Goal: Information Seeking & Learning: Learn about a topic

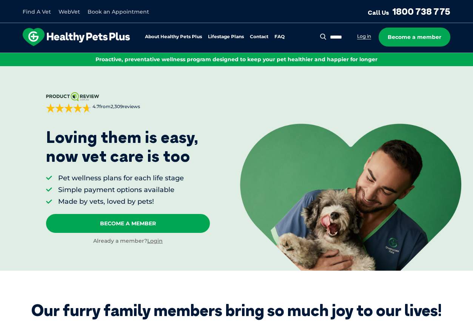
click at [365, 37] on link "Log in" at bounding box center [364, 36] width 14 height 6
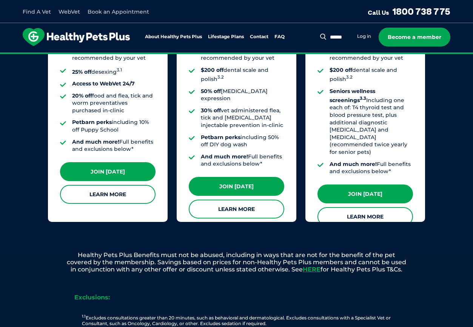
scroll to position [717, 0]
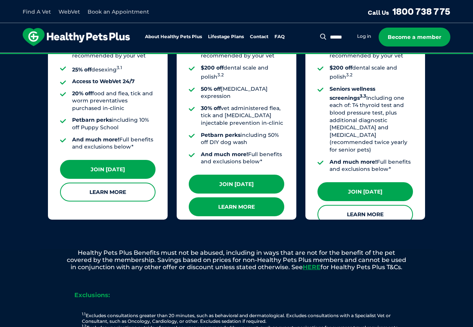
click at [236, 197] on link "Learn More" at bounding box center [237, 206] width 96 height 19
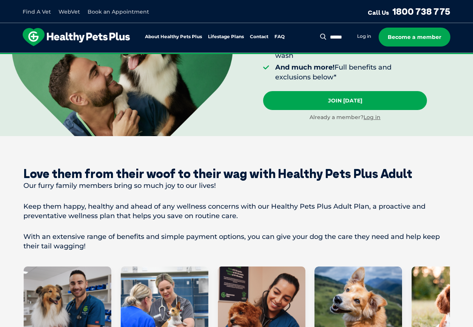
scroll to position [340, 0]
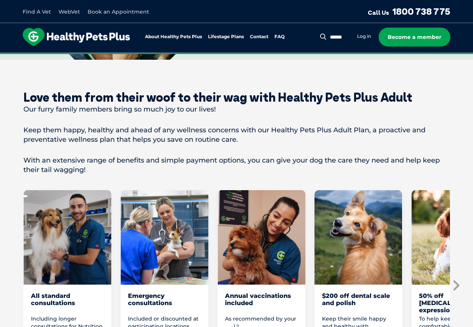
click at [456, 279] on icon "Next slide" at bounding box center [456, 284] width 6 height 11
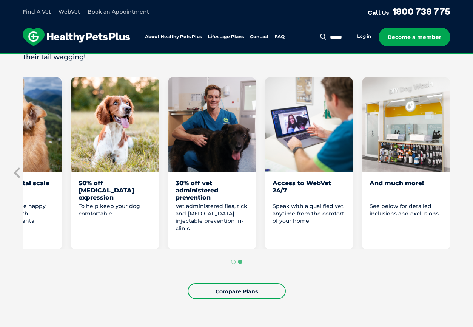
scroll to position [453, 0]
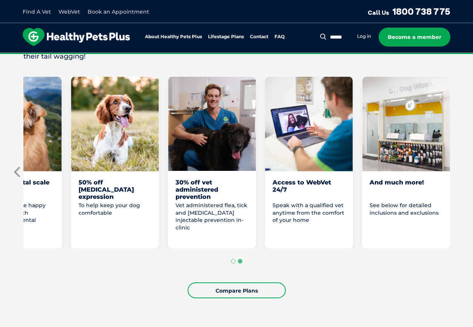
click at [15, 166] on icon "Previous slide" at bounding box center [17, 171] width 6 height 11
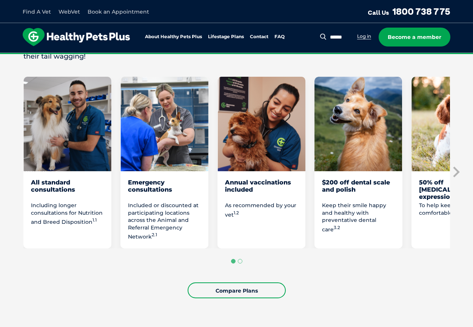
click at [362, 37] on link "Log in" at bounding box center [364, 36] width 14 height 6
